Goal: Find contact information

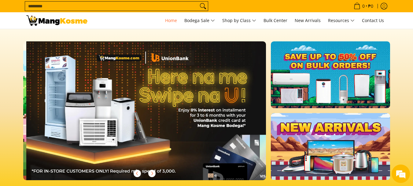
scroll to position [0, 487]
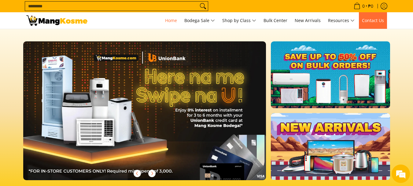
click at [376, 22] on span "Contact Us" at bounding box center [373, 20] width 22 height 6
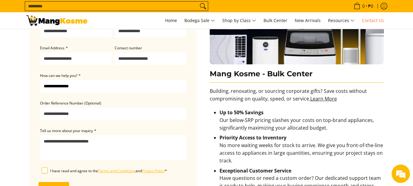
scroll to position [61, 0]
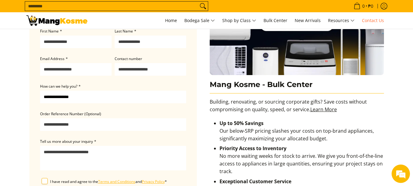
click at [114, 99] on select "**********" at bounding box center [113, 97] width 146 height 13
